Goal: Complete application form: Complete application form

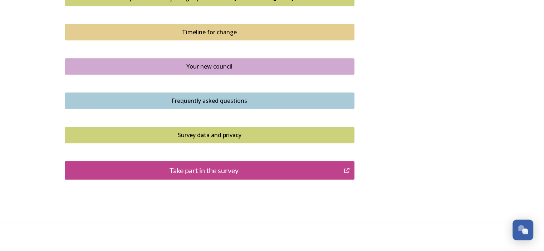
scroll to position [517, 0]
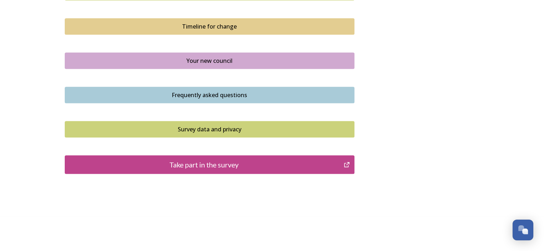
click at [236, 165] on div "Take part in the survey" at bounding box center [204, 164] width 271 height 11
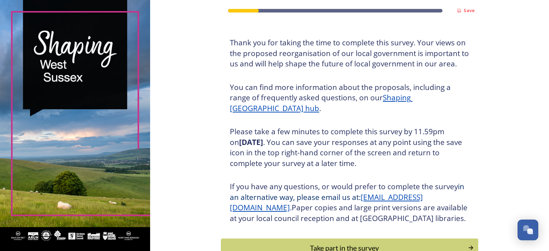
scroll to position [92, 0]
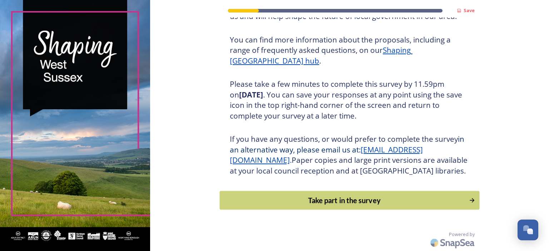
click at [320, 201] on div "Take part in the survey" at bounding box center [345, 200] width 242 height 11
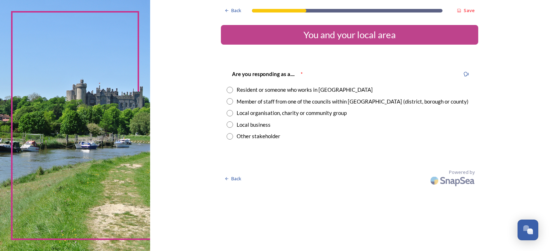
click at [265, 103] on div "Member of staff from one of the councils within West Sussex (district, borough …" at bounding box center [353, 102] width 232 height 8
radio input "true"
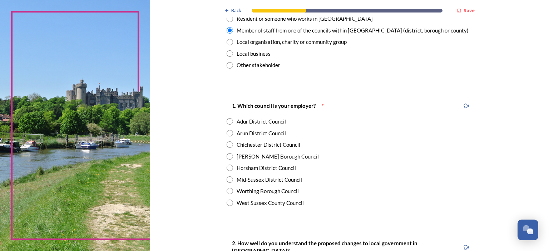
scroll to position [71, 0]
click at [270, 119] on div "Adur District Council" at bounding box center [261, 121] width 49 height 8
click at [255, 194] on div "Worthing Borough Council" at bounding box center [268, 191] width 62 height 8
radio input "false"
radio input "true"
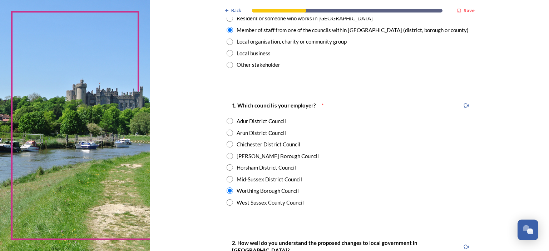
click at [247, 123] on div "Adur District Council" at bounding box center [261, 121] width 49 height 8
radio input "true"
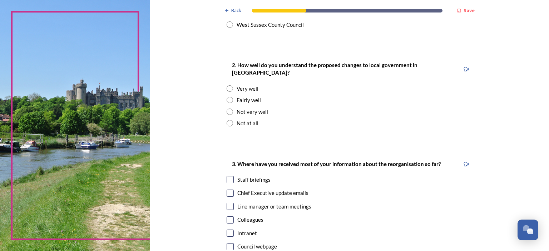
scroll to position [250, 0]
click at [228, 96] on input "radio" at bounding box center [230, 99] width 6 height 6
radio input "true"
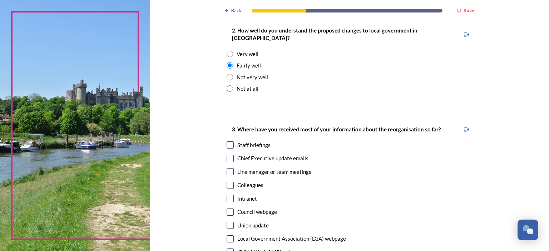
scroll to position [322, 0]
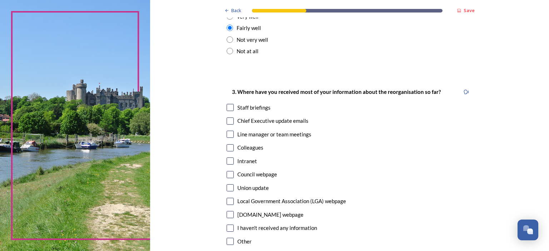
click at [227, 105] on div "3. Where have you received most of your information about the reorganisation so…" at bounding box center [349, 167] width 257 height 174
click at [228, 104] on input "checkbox" at bounding box center [230, 107] width 7 height 7
checkbox input "true"
click at [227, 118] on input "checkbox" at bounding box center [230, 121] width 7 height 7
checkbox input "true"
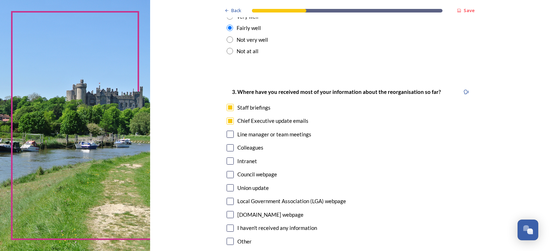
click at [227, 131] on input "checkbox" at bounding box center [230, 134] width 7 height 7
checkbox input "true"
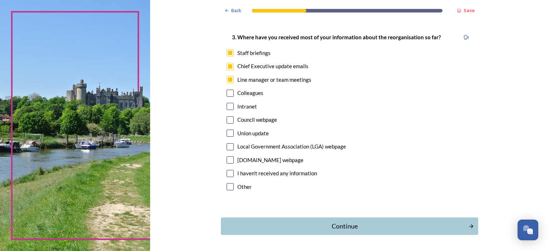
scroll to position [393, 0]
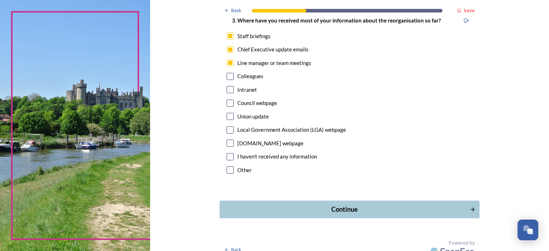
click at [321, 205] on div "Continue" at bounding box center [345, 210] width 242 height 10
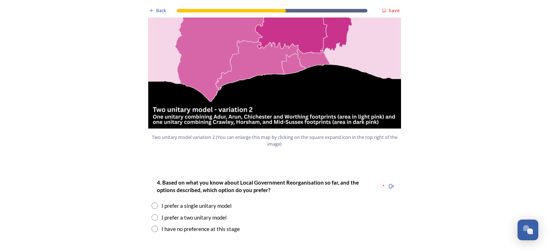
scroll to position [822, 0]
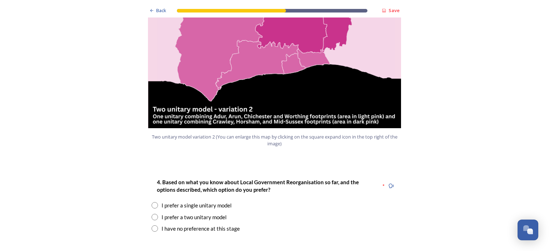
click at [153, 214] on input "radio" at bounding box center [155, 217] width 6 height 6
radio input "true"
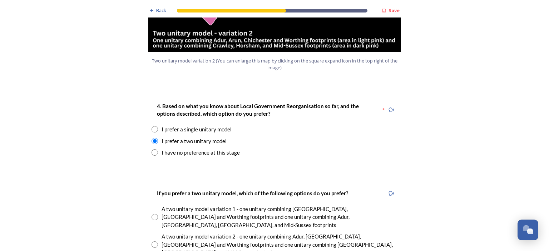
scroll to position [929, 0]
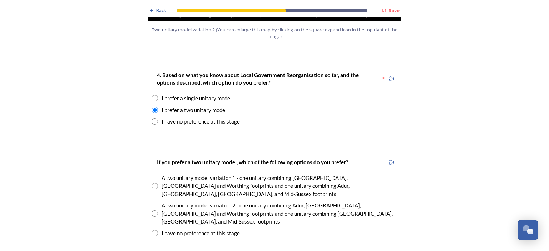
click at [153, 211] on input "radio" at bounding box center [155, 214] width 6 height 6
radio input "true"
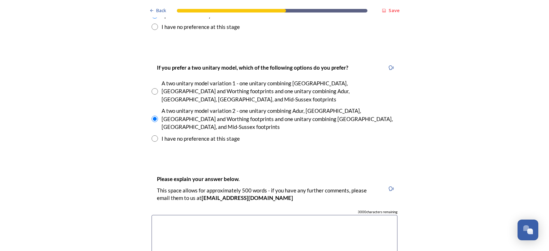
scroll to position [1037, 0]
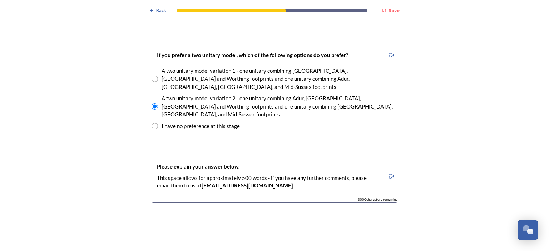
click at [167, 203] on textarea at bounding box center [275, 243] width 246 height 80
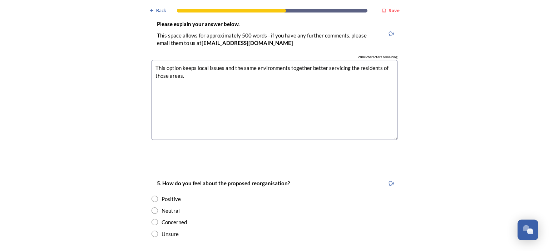
scroll to position [1180, 0]
type textarea "This option keeps local issues and the same environments together better servic…"
click at [152, 219] on input "radio" at bounding box center [155, 222] width 6 height 6
radio input "true"
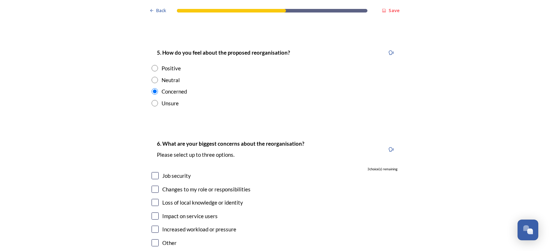
scroll to position [1323, 0]
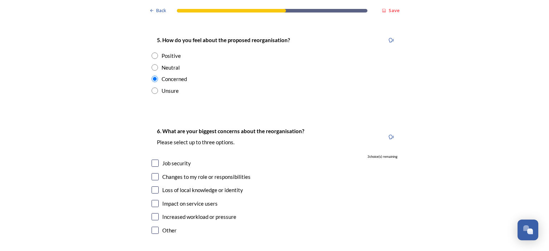
click at [154, 160] on input "checkbox" at bounding box center [155, 163] width 7 height 7
checkbox input "true"
click at [153, 187] on input "checkbox" at bounding box center [155, 190] width 7 height 7
checkbox input "true"
click at [153, 200] on input "checkbox" at bounding box center [155, 203] width 7 height 7
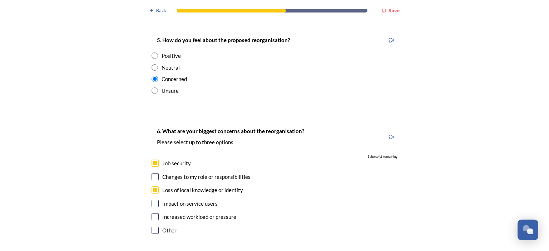
checkbox input "true"
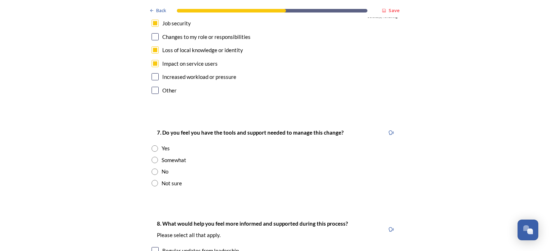
scroll to position [1466, 0]
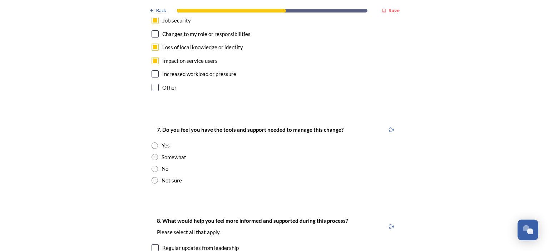
click at [152, 154] on input "radio" at bounding box center [155, 157] width 6 height 6
radio input "true"
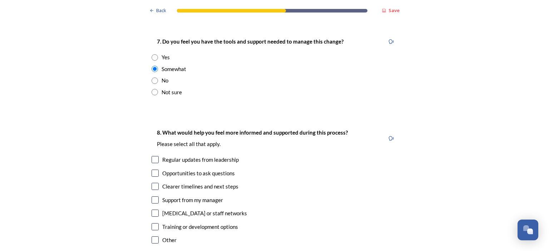
scroll to position [1573, 0]
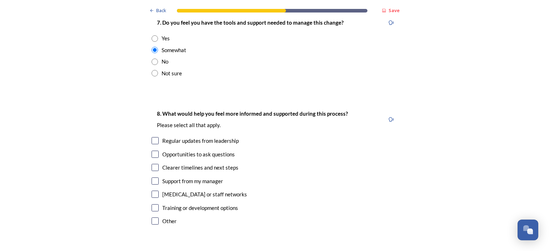
click at [153, 137] on input "checkbox" at bounding box center [155, 140] width 7 height 7
checkbox input "true"
click at [152, 151] on input "checkbox" at bounding box center [155, 154] width 7 height 7
checkbox input "true"
click at [152, 164] on input "checkbox" at bounding box center [155, 167] width 7 height 7
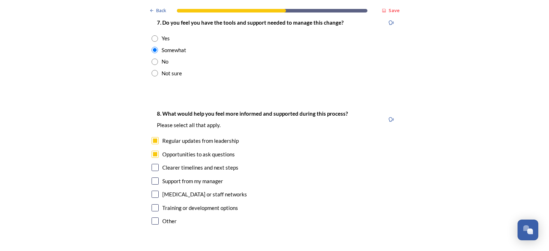
checkbox input "true"
click at [152, 178] on input "checkbox" at bounding box center [155, 181] width 7 height 7
checkbox input "true"
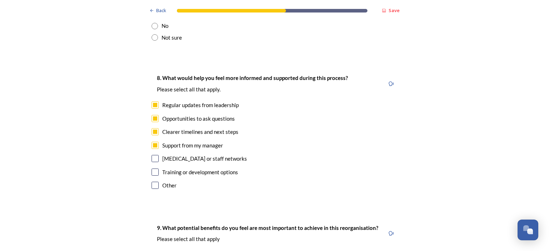
click at [155, 169] on input "checkbox" at bounding box center [155, 172] width 7 height 7
checkbox input "true"
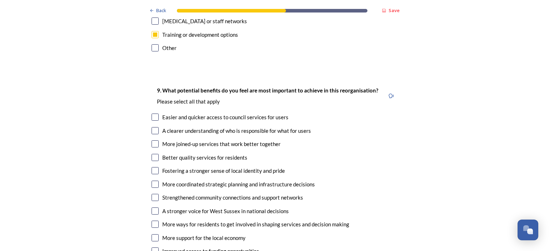
scroll to position [1752, 0]
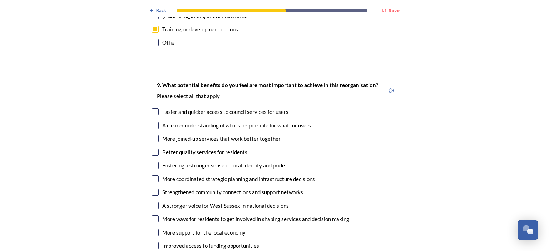
click at [152, 242] on input "checkbox" at bounding box center [155, 245] width 7 height 7
checkbox input "true"
click at [146, 181] on div "9. What potential benefits do you feel are most important to achieve in this re…" at bounding box center [274, 173] width 257 height 199
click at [152, 216] on input "checkbox" at bounding box center [155, 219] width 7 height 7
checkbox input "true"
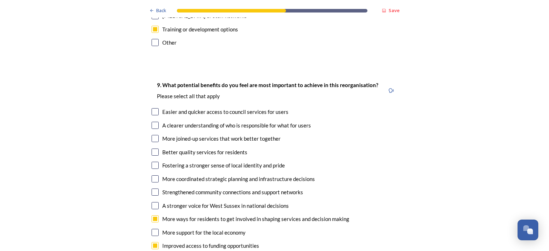
click at [153, 135] on input "checkbox" at bounding box center [155, 138] width 7 height 7
checkbox input "true"
click at [152, 122] on input "checkbox" at bounding box center [155, 125] width 7 height 7
checkbox input "true"
click at [154, 108] on input "checkbox" at bounding box center [155, 111] width 7 height 7
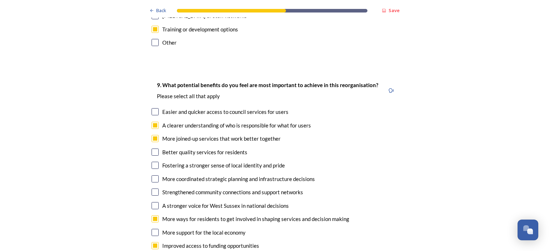
checkbox input "true"
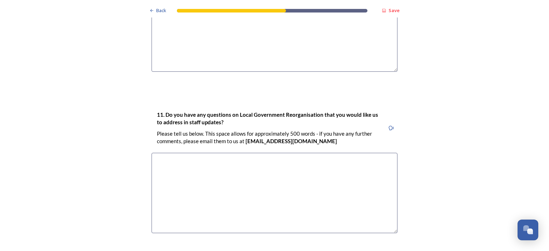
scroll to position [2145, 0]
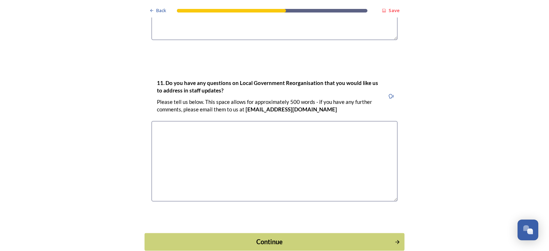
click at [298, 237] on div "Continue" at bounding box center [270, 242] width 242 height 10
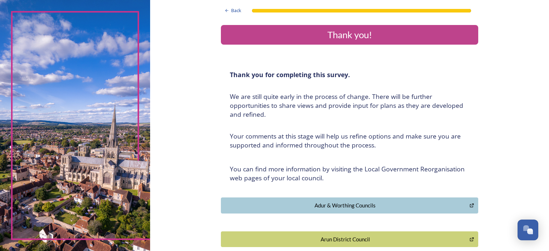
click at [330, 206] on div "Adur & Worthing Councils" at bounding box center [345, 206] width 241 height 8
